Goal: Check status: Check status

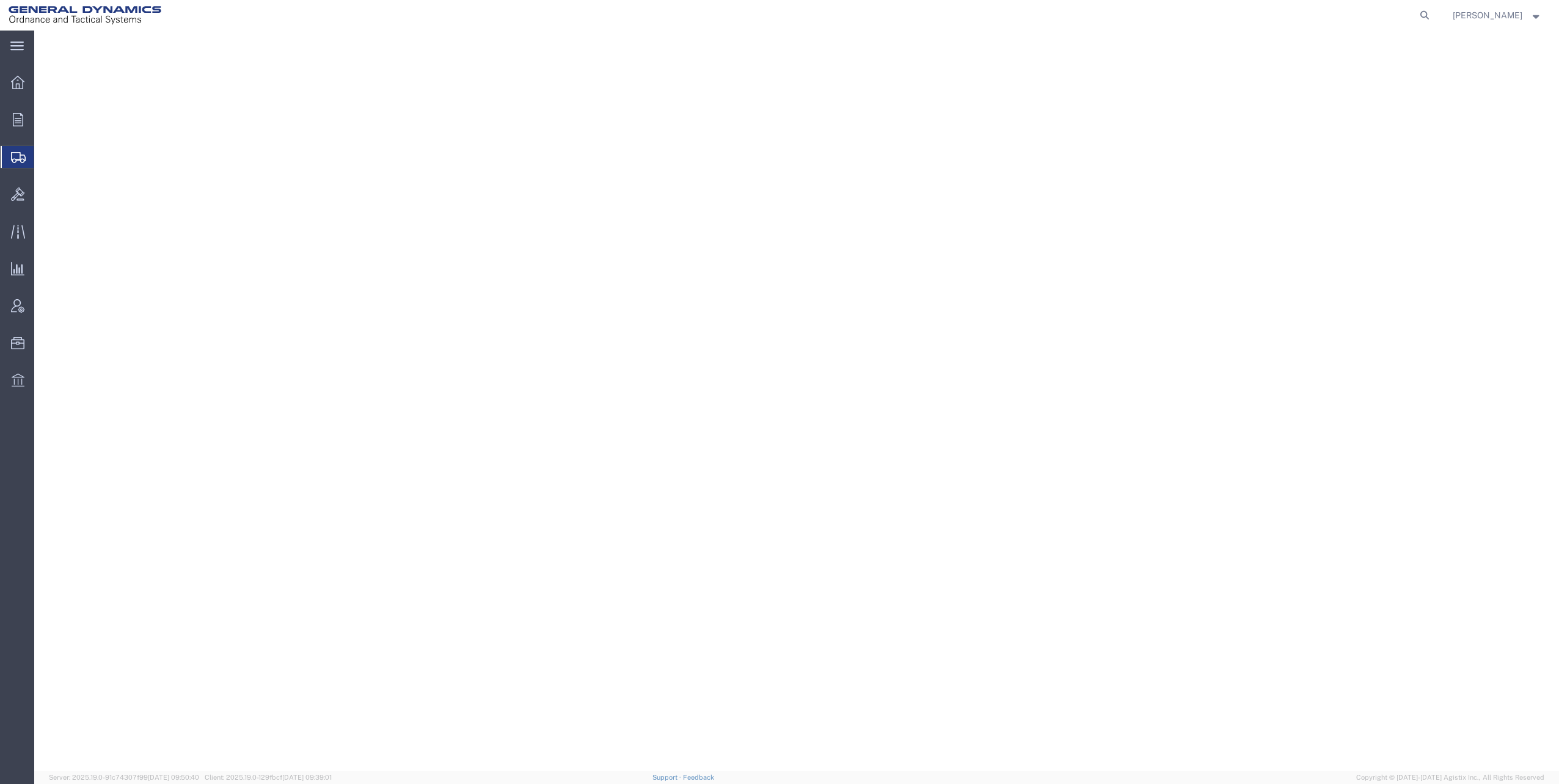
select select "TL"
select select "PSNS"
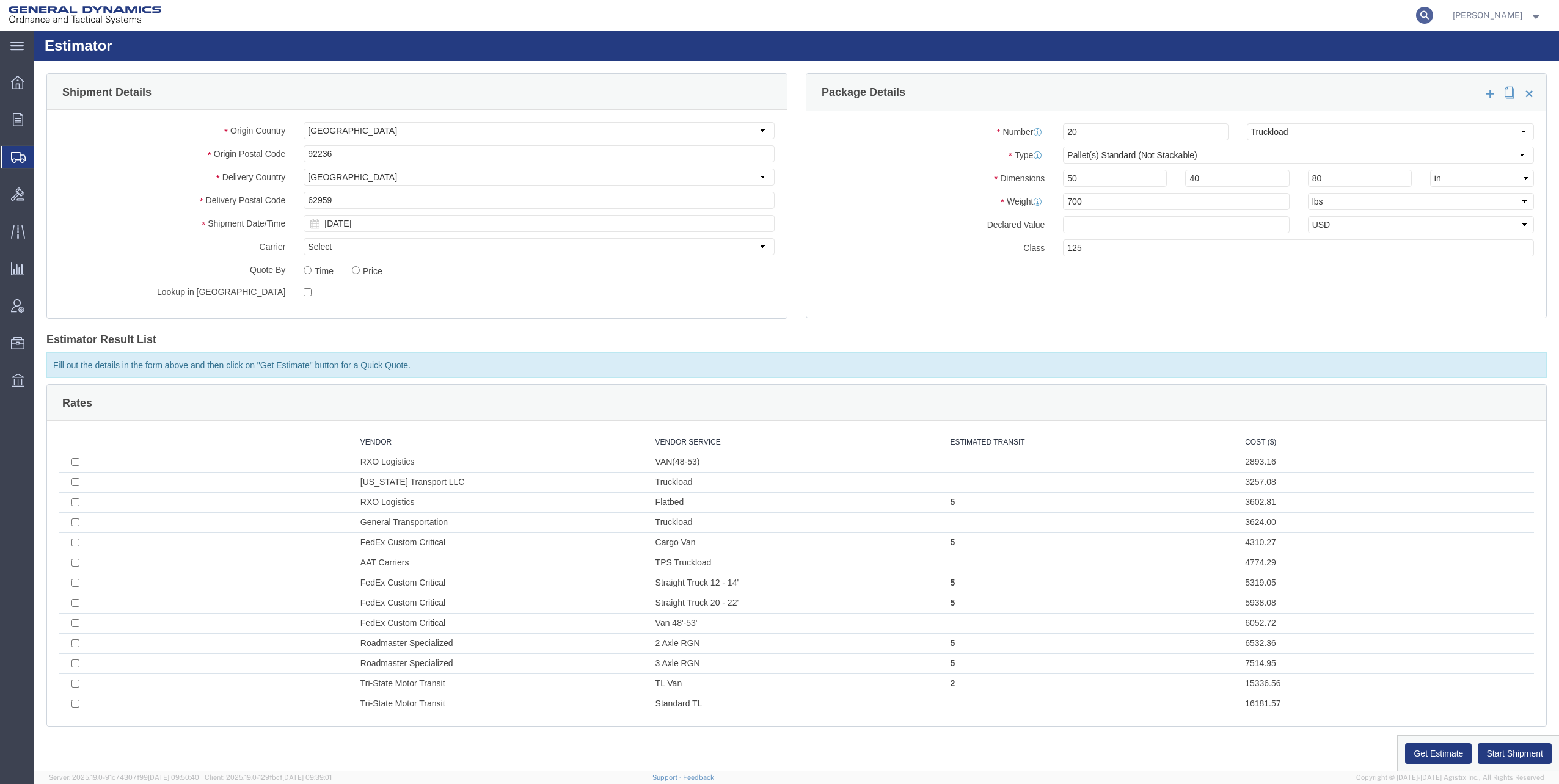
click at [1428, 15] on icon at bounding box center [1425, 15] width 17 height 17
paste input "56776532"
type input "56776532"
click at [1421, 17] on icon at bounding box center [1425, 15] width 17 height 17
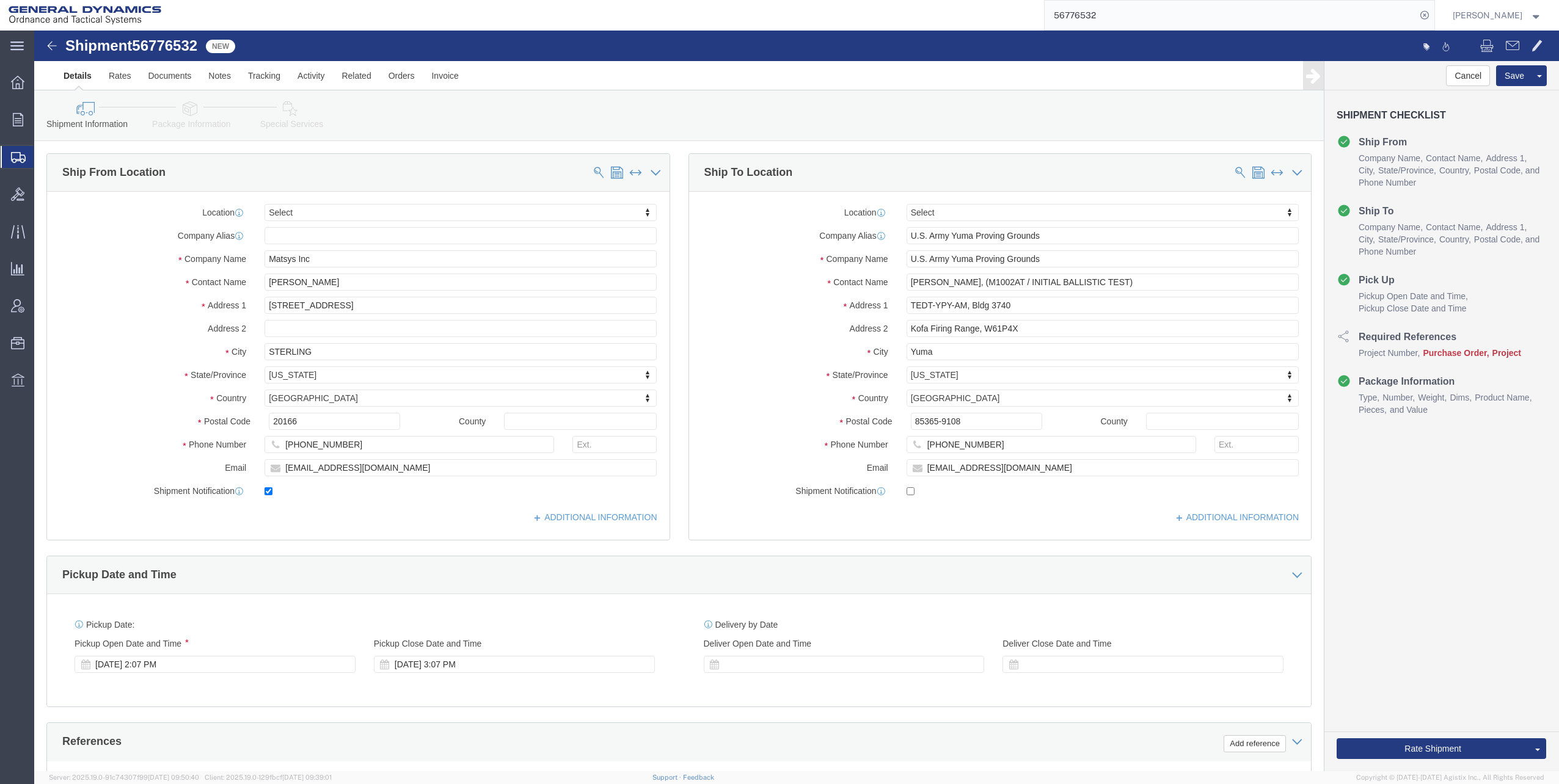
select select
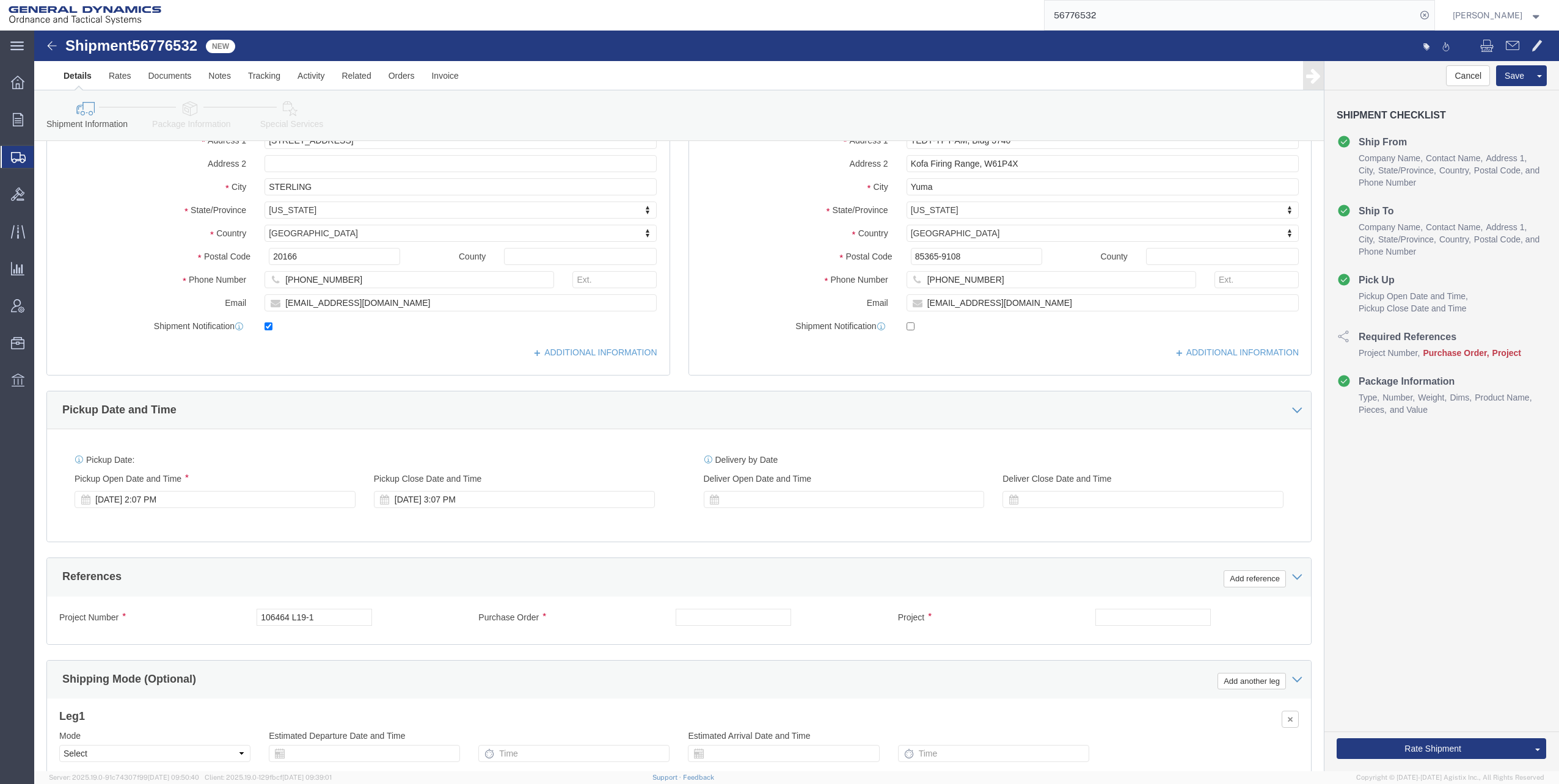
scroll to position [4, 0]
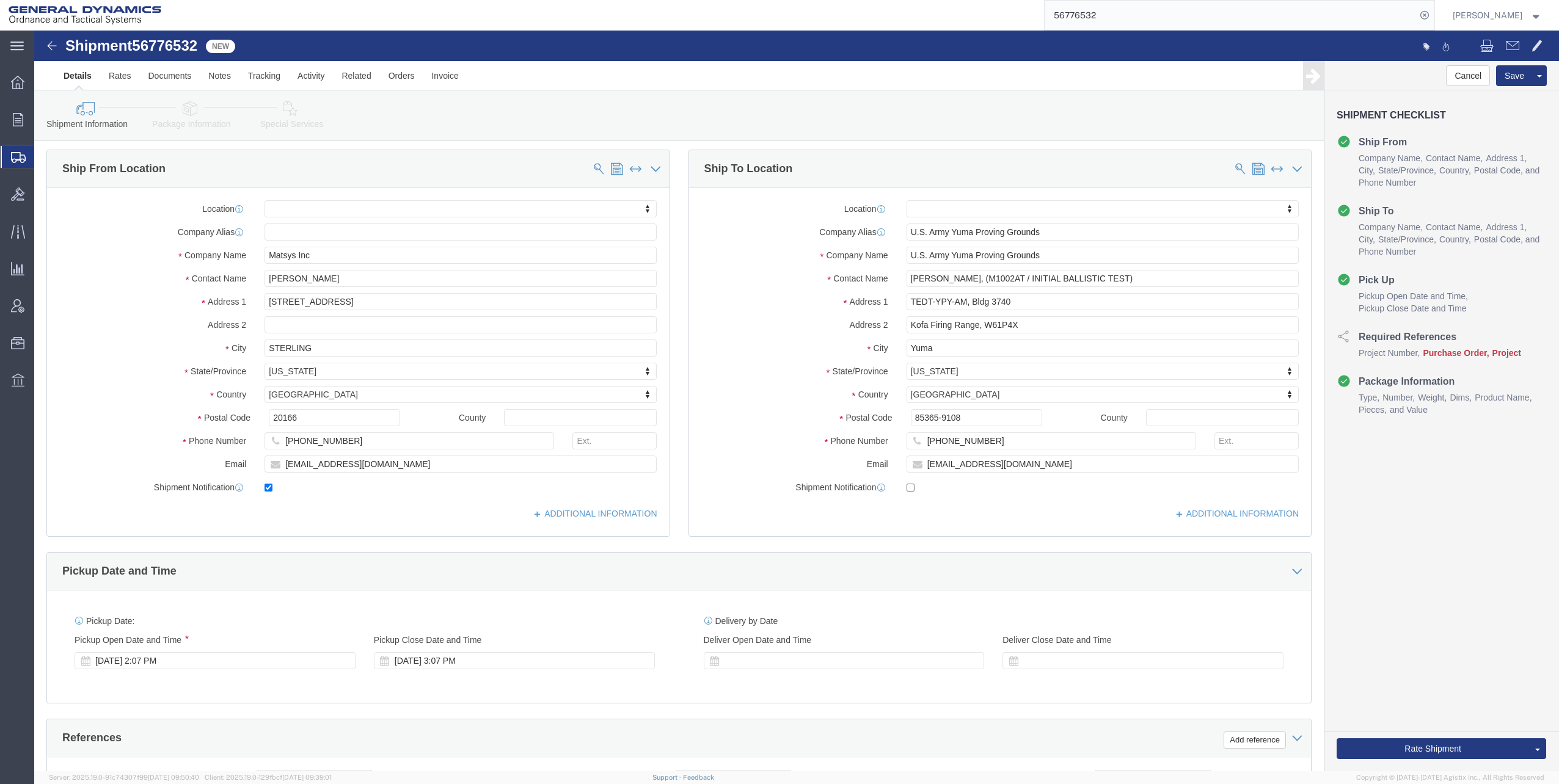
click icon
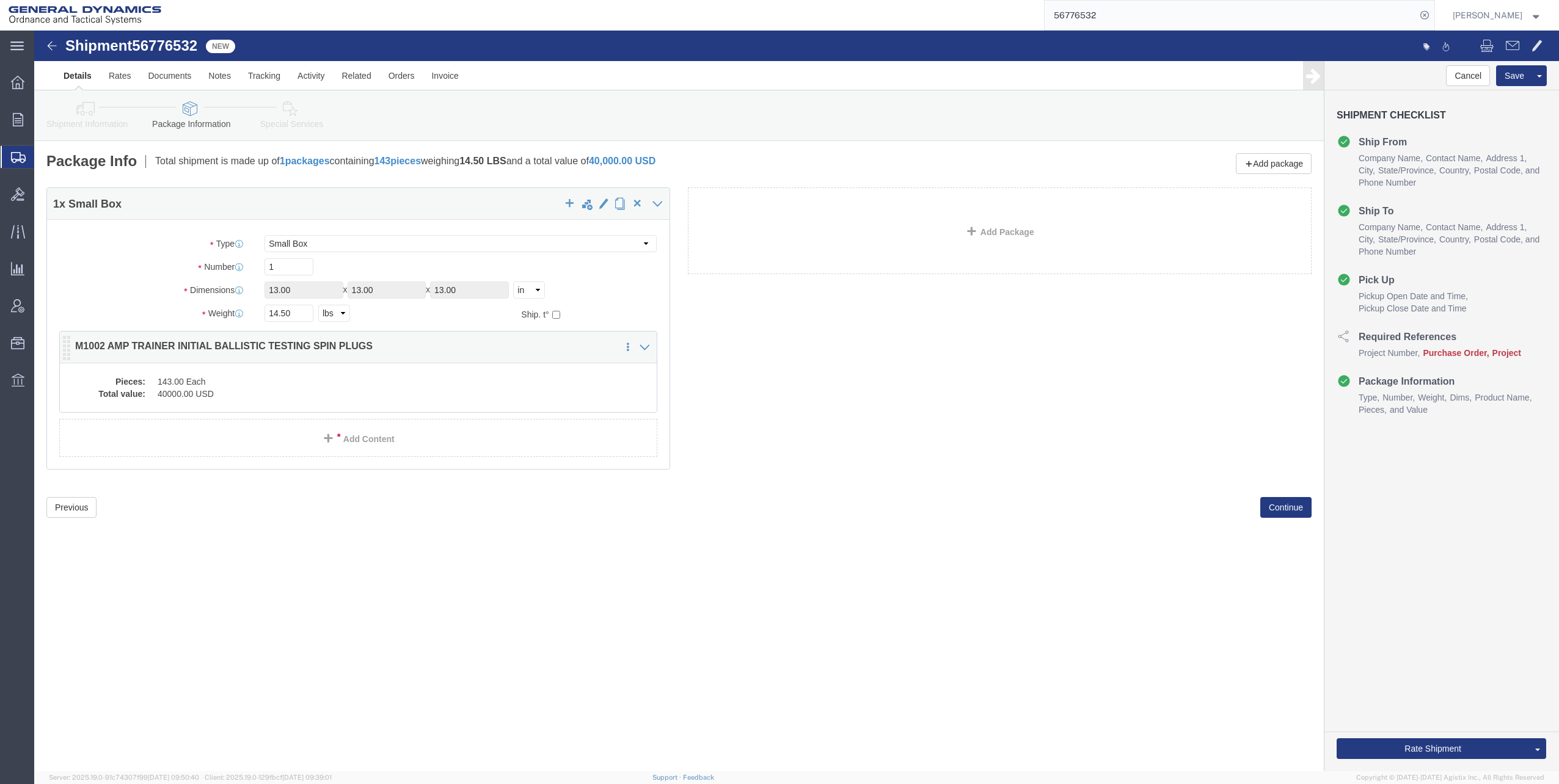
click dd "143.00 Each"
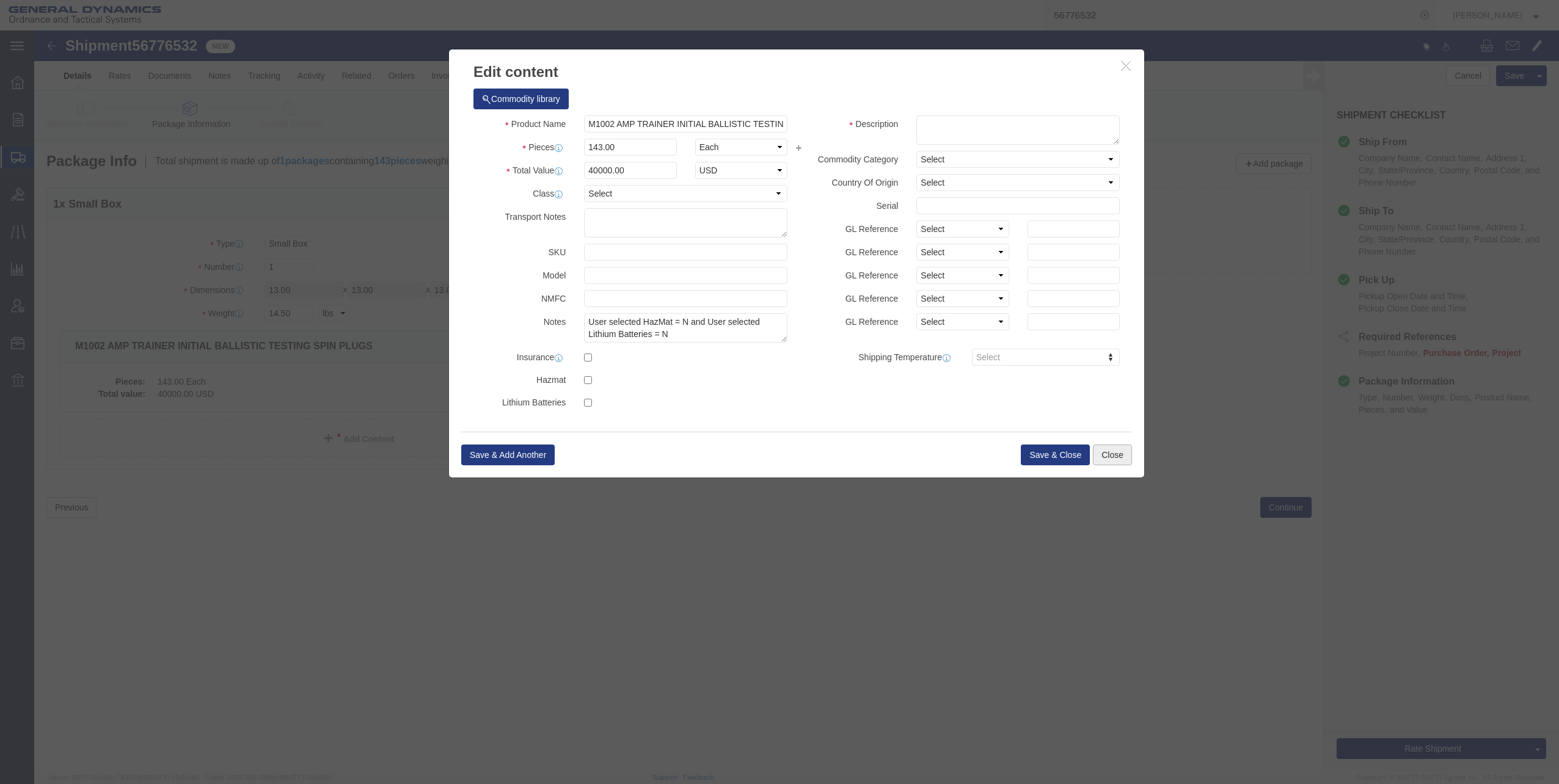
click button "Close"
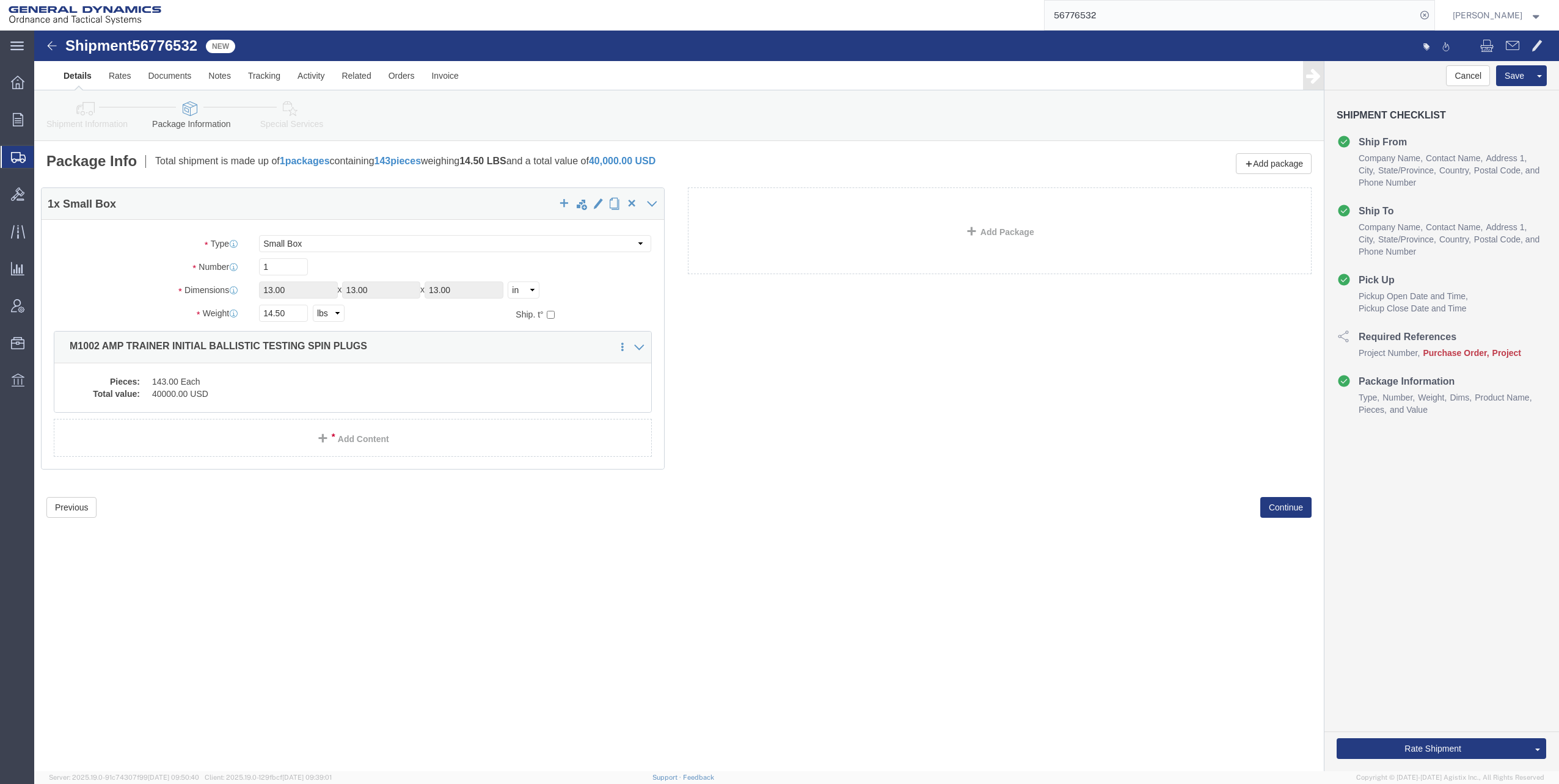
drag, startPoint x: 42, startPoint y: 314, endPoint x: 48, endPoint y: 323, distance: 10.8
click div "1 x Small Box Package Type Select Bale(s) Basket(s) Bolt(s) Bottle(s) Buckets B…"
drag, startPoint x: 219, startPoint y: 564, endPoint x: 226, endPoint y: 555, distance: 11.4
click div "Shipment 56776532 New Details Rates Documents Notes Tracking Activity Related O…"
